Goal: Transaction & Acquisition: Purchase product/service

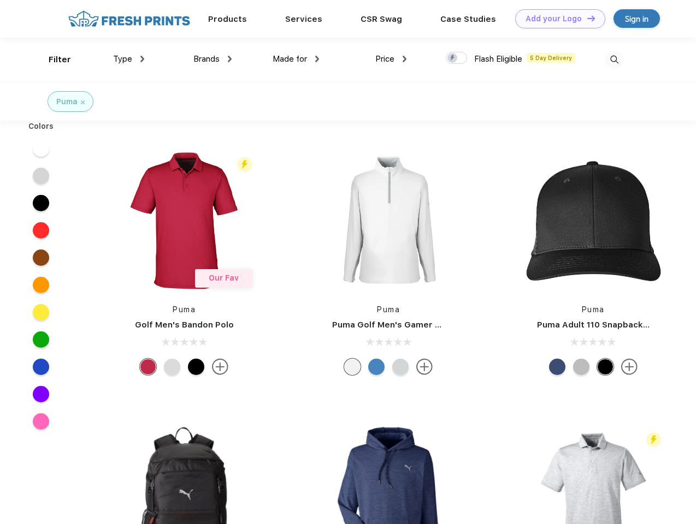
scroll to position [1, 0]
click at [556, 19] on link "Add your Logo Design Tool" at bounding box center [560, 18] width 90 height 19
click at [0, 0] on div "Design Tool" at bounding box center [0, 0] width 0 height 0
click at [586, 18] on link "Add your Logo Design Tool" at bounding box center [560, 18] width 90 height 19
click at [52, 60] on div "Filter" at bounding box center [60, 60] width 22 height 13
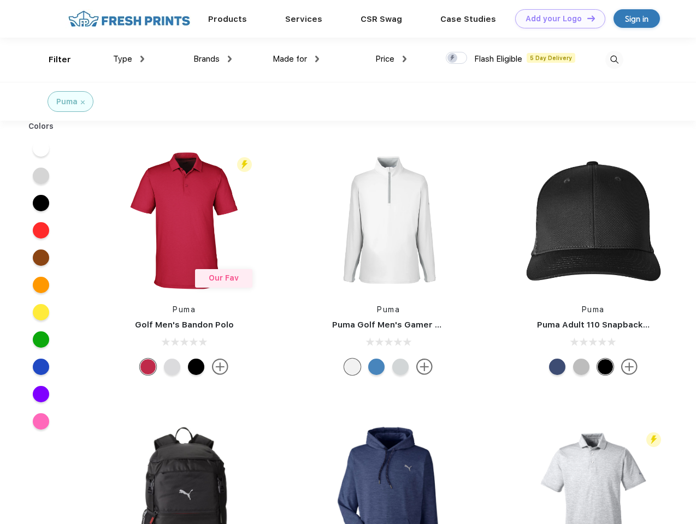
click at [129, 59] on span "Type" at bounding box center [122, 59] width 19 height 10
click at [212, 59] on span "Brands" at bounding box center [206, 59] width 26 height 10
click at [296, 59] on span "Made for" at bounding box center [289, 59] width 34 height 10
click at [391, 59] on span "Price" at bounding box center [384, 59] width 19 height 10
click at [456, 58] on div at bounding box center [456, 58] width 21 height 12
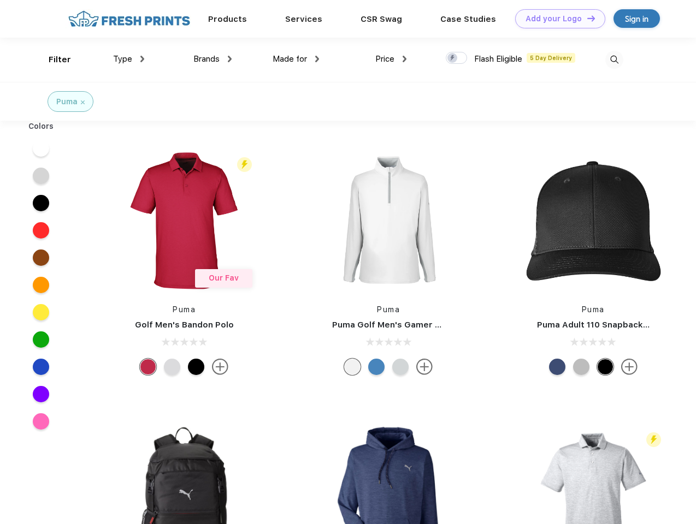
click at [453, 58] on input "checkbox" at bounding box center [449, 54] width 7 height 7
click at [614, 60] on img at bounding box center [614, 60] width 18 height 18
